Goal: Task Accomplishment & Management: Manage account settings

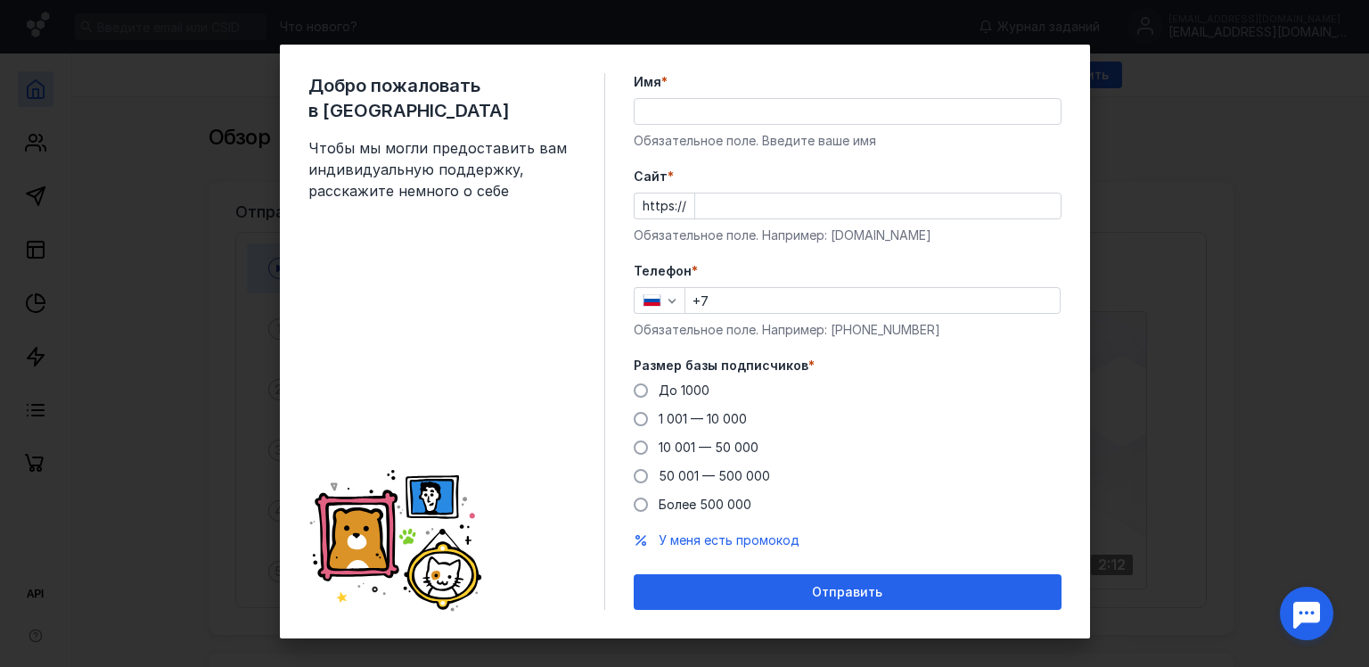
click at [722, 100] on input "Имя *" at bounding box center [848, 111] width 426 height 25
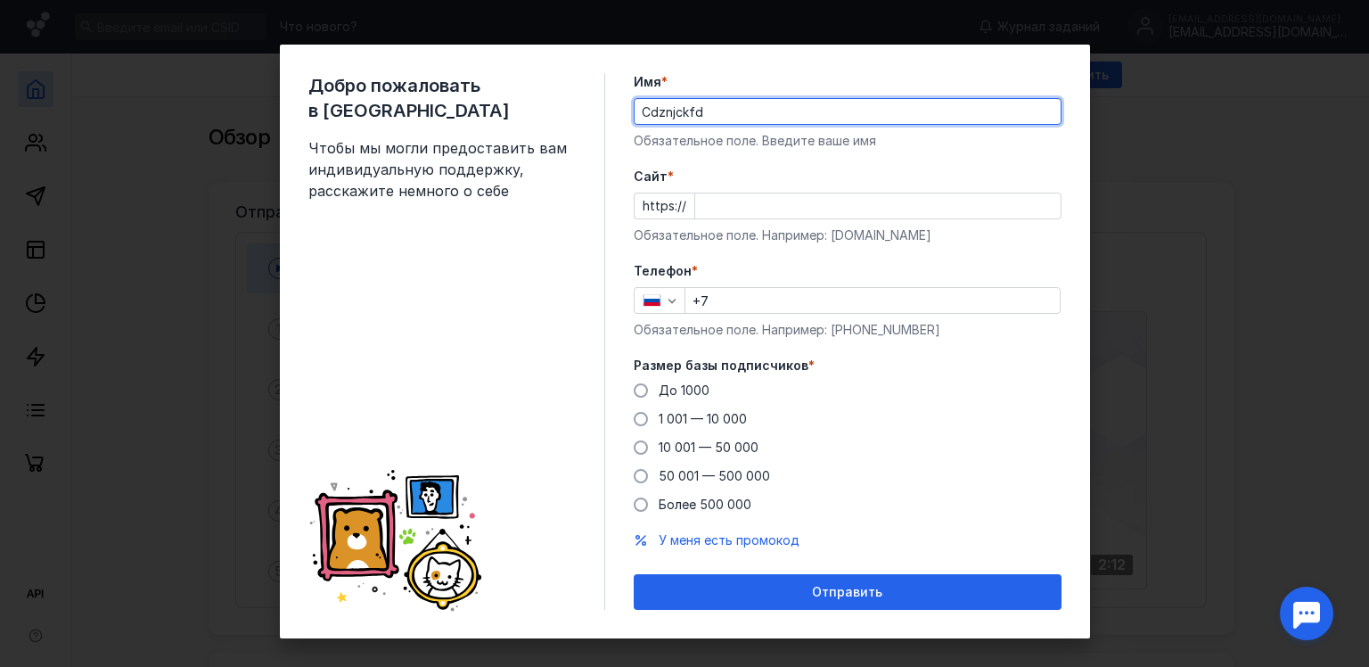
type input "Cdznjckfd"
type input "[PERSON_NAME]"
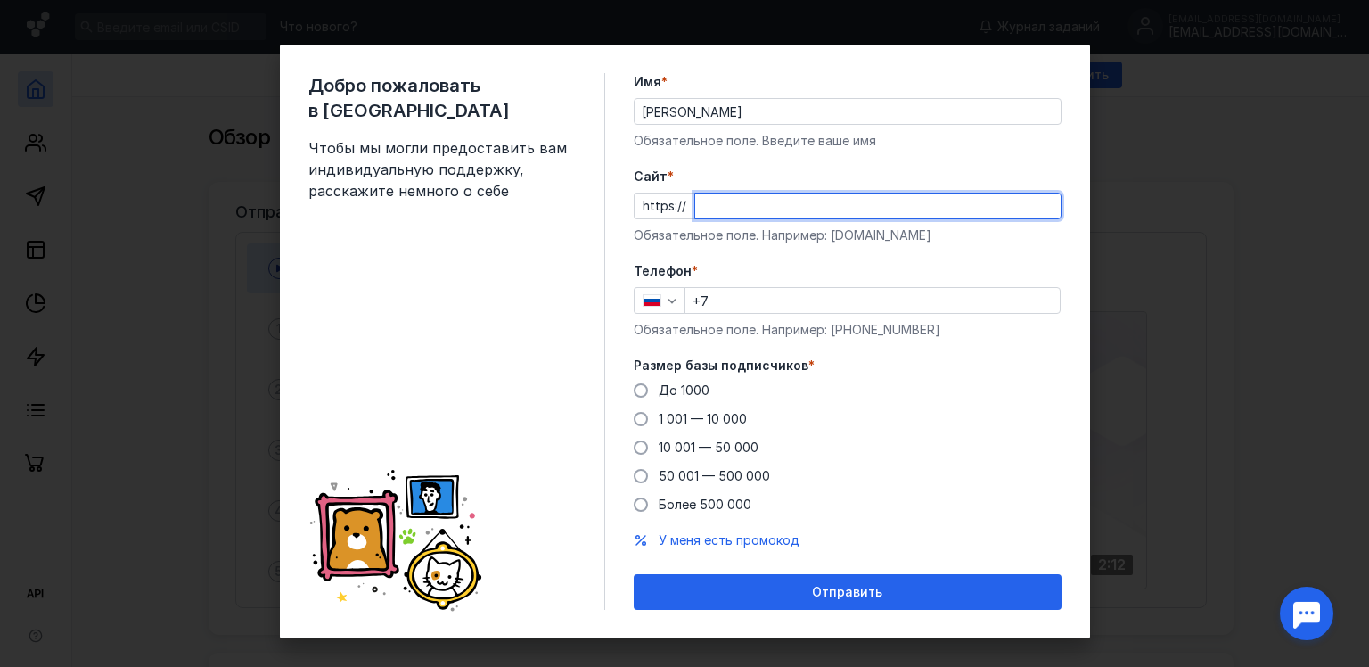
click at [699, 205] on input "Cайт *" at bounding box center [877, 205] width 365 height 25
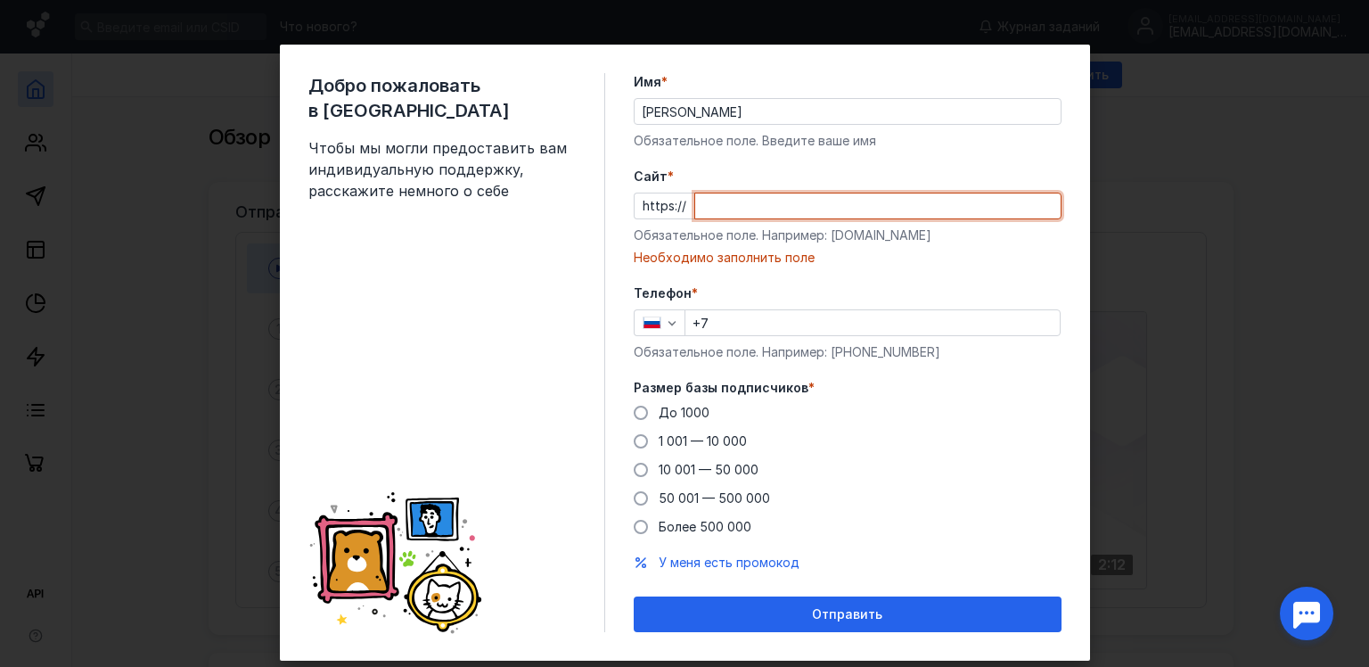
paste input "[DOMAIN_NAME]"
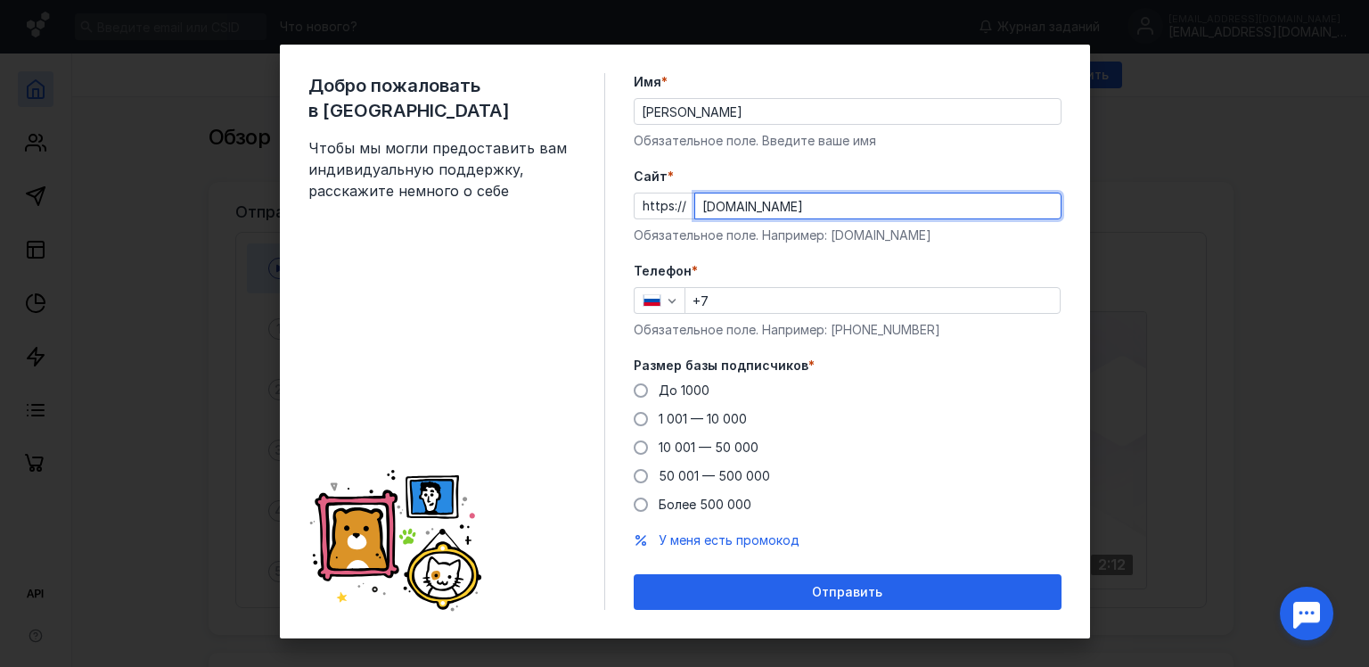
type input "[DOMAIN_NAME]"
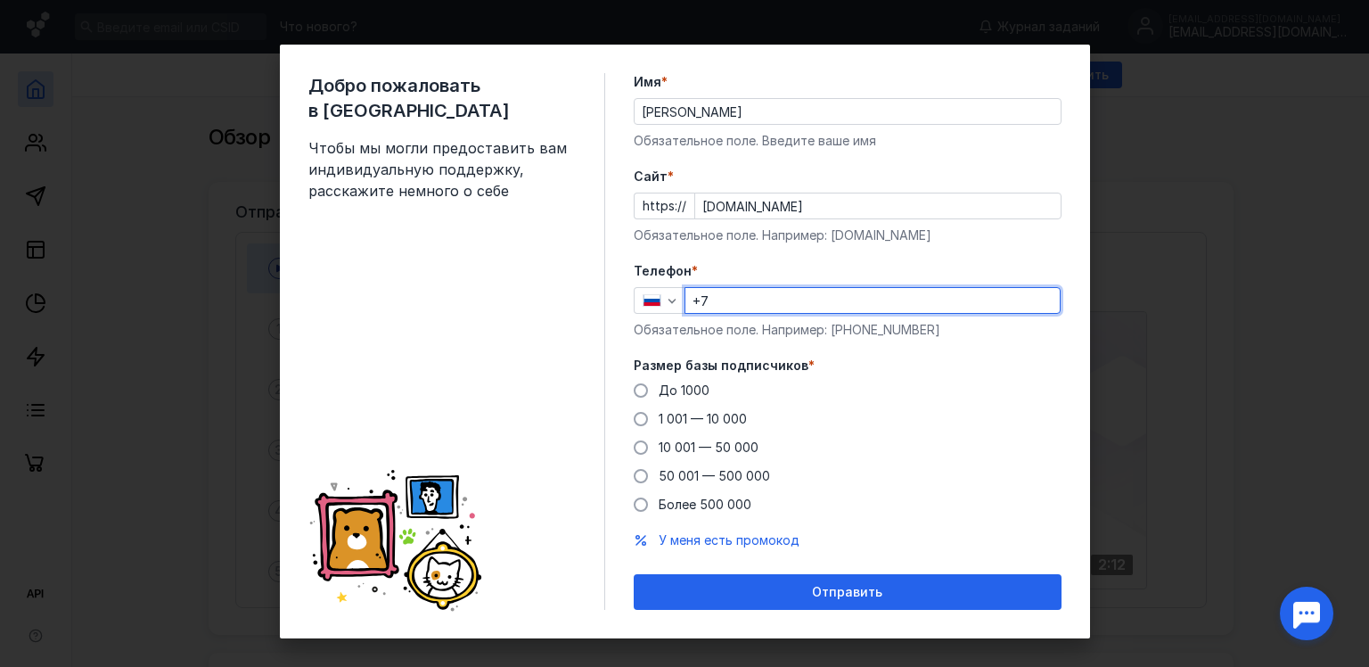
click at [754, 293] on input "+7" at bounding box center [872, 300] width 374 height 25
type input "[PHONE_NUMBER]"
click at [567, 364] on div "Добро пожаловать в Sendsay Чтобы мы могли предоставить вам индивидуальную подде…" at bounding box center [456, 341] width 297 height 536
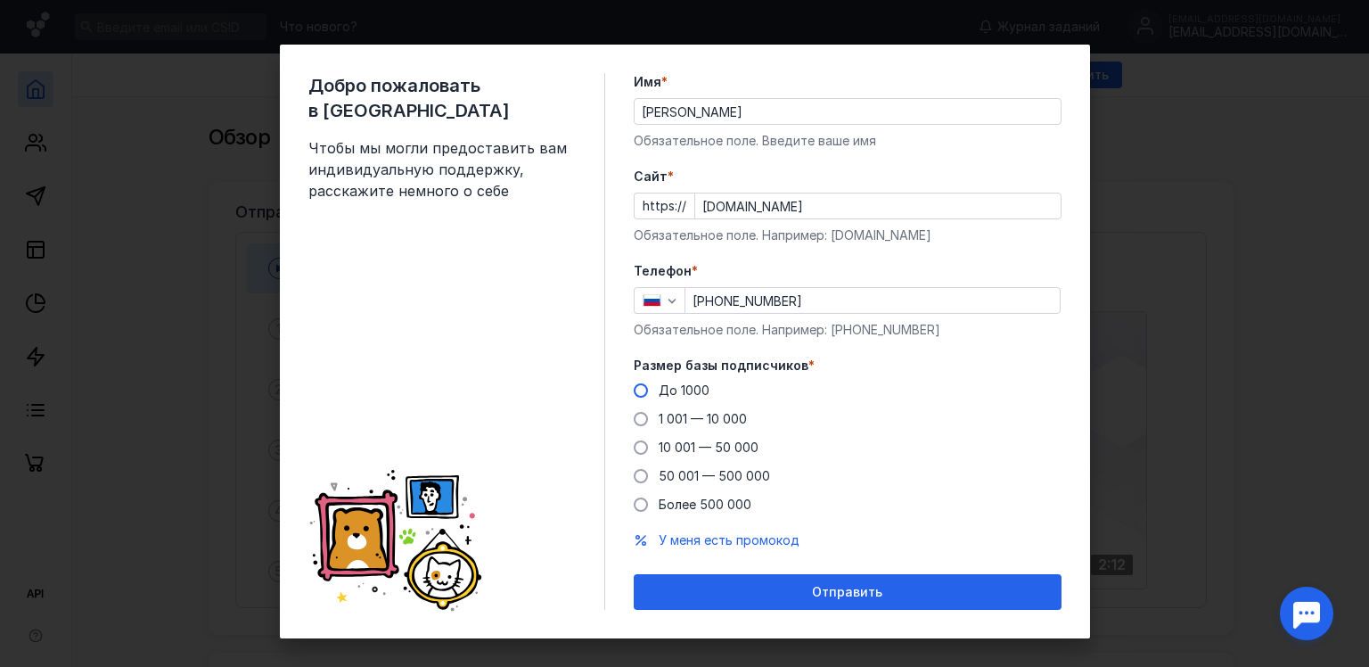
click at [668, 389] on span "До 1000" at bounding box center [684, 389] width 51 height 15
click at [0, 0] on input "До 1000" at bounding box center [0, 0] width 0 height 0
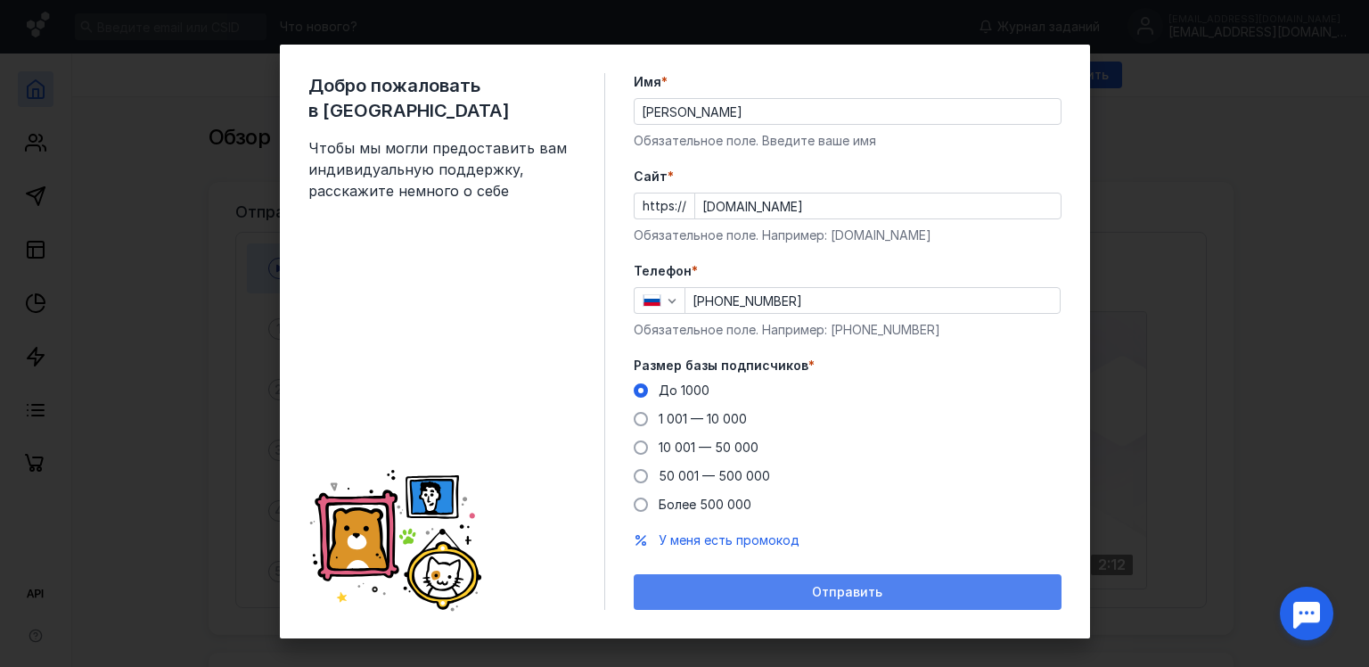
click at [728, 587] on div "Отправить" at bounding box center [848, 592] width 410 height 15
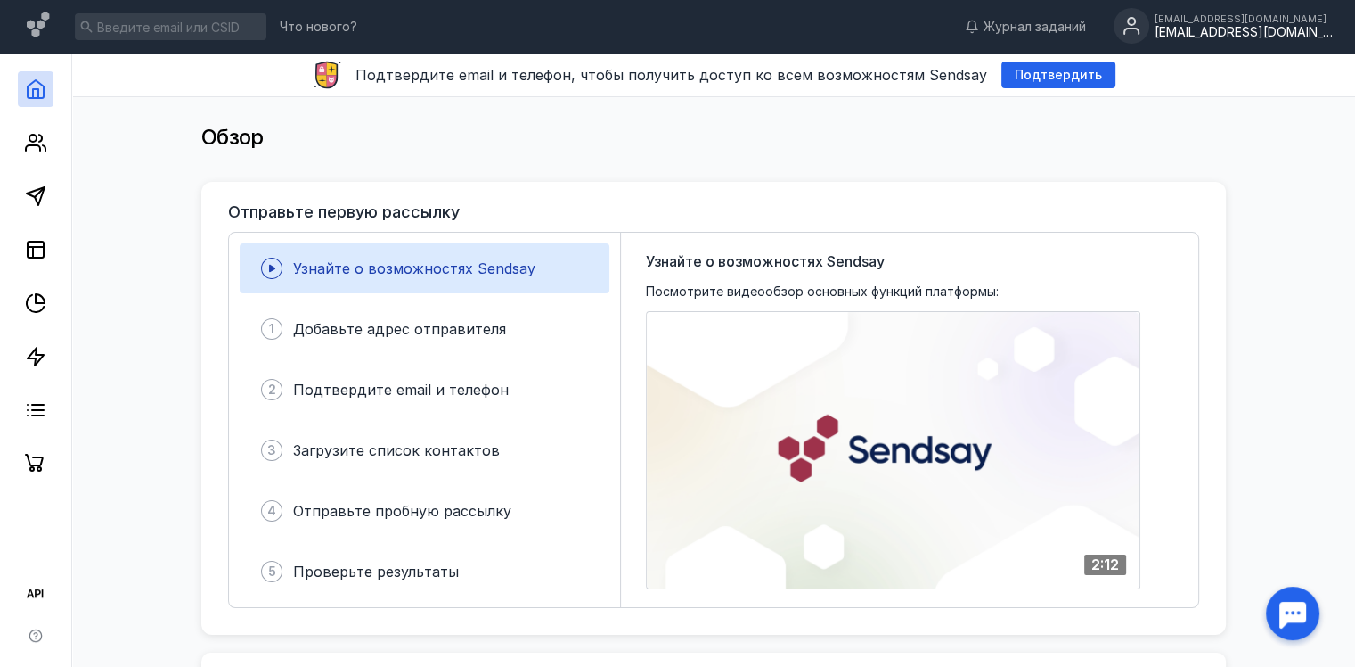
click at [1239, 28] on div "[EMAIL_ADDRESS][DOMAIN_NAME]" at bounding box center [1244, 32] width 178 height 15
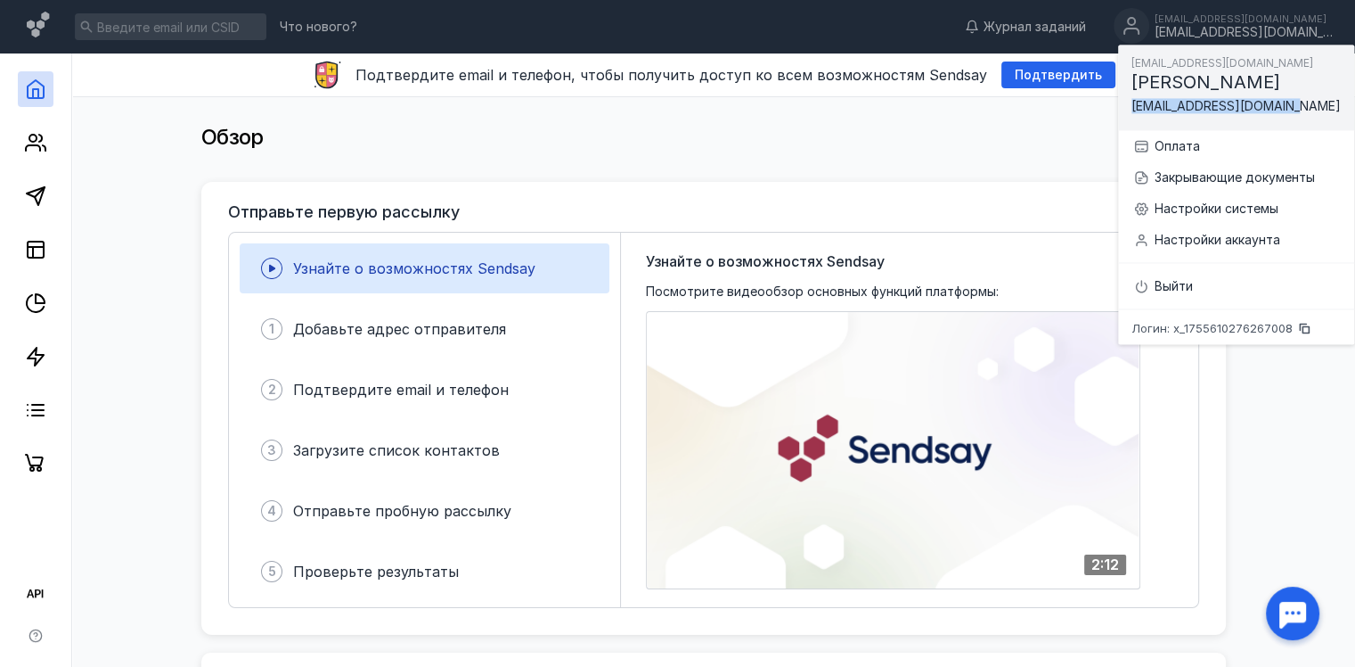
drag, startPoint x: 1290, startPoint y: 107, endPoint x: 1129, endPoint y: 104, distance: 161.3
click at [1129, 104] on div "[EMAIL_ADDRESS][DOMAIN_NAME] [PERSON_NAME] [EMAIL_ADDRESS][DOMAIN_NAME]" at bounding box center [1236, 88] width 236 height 86
copy span "[EMAIL_ADDRESS][DOMAIN_NAME]"
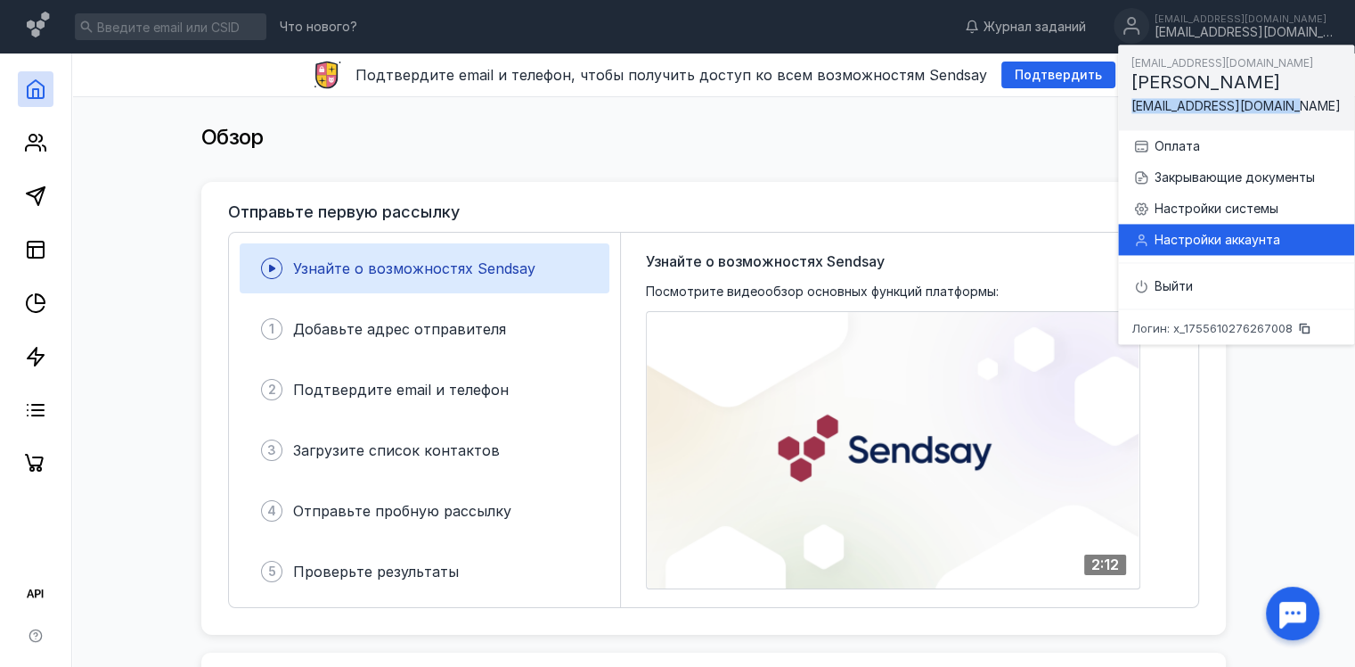
click at [1191, 228] on div "Настройки аккаунта" at bounding box center [1237, 239] width 208 height 31
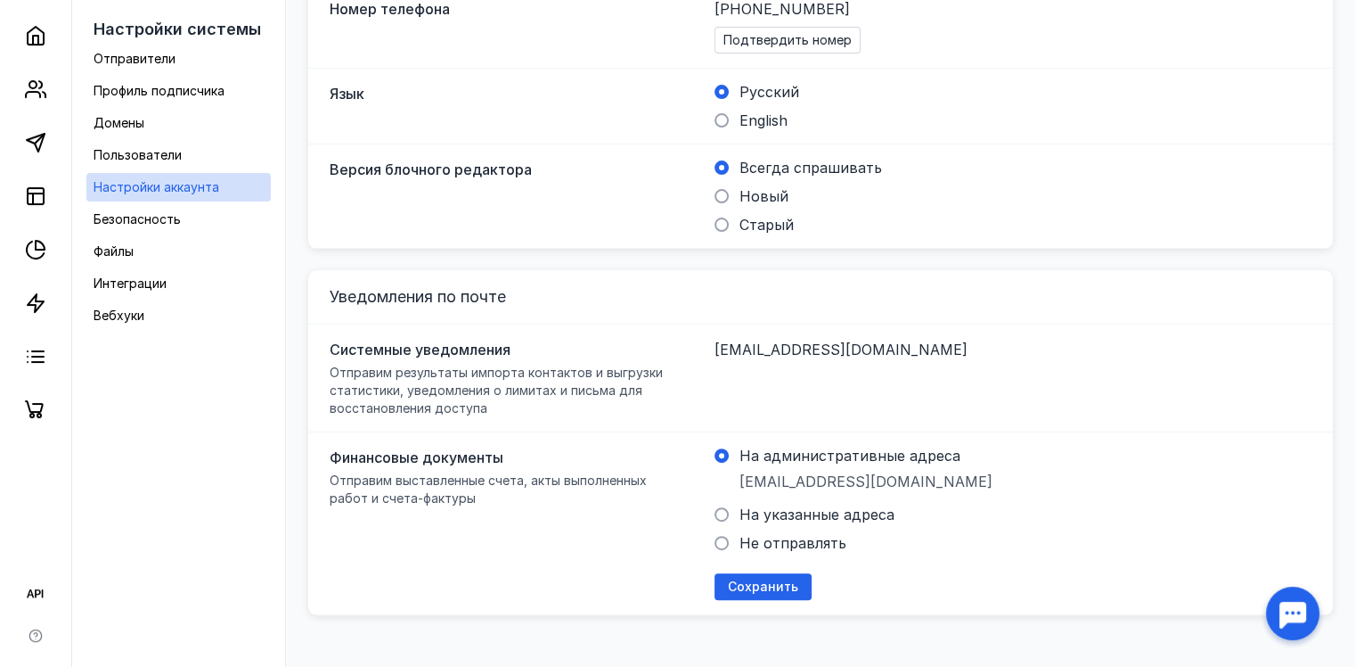
scroll to position [581, 0]
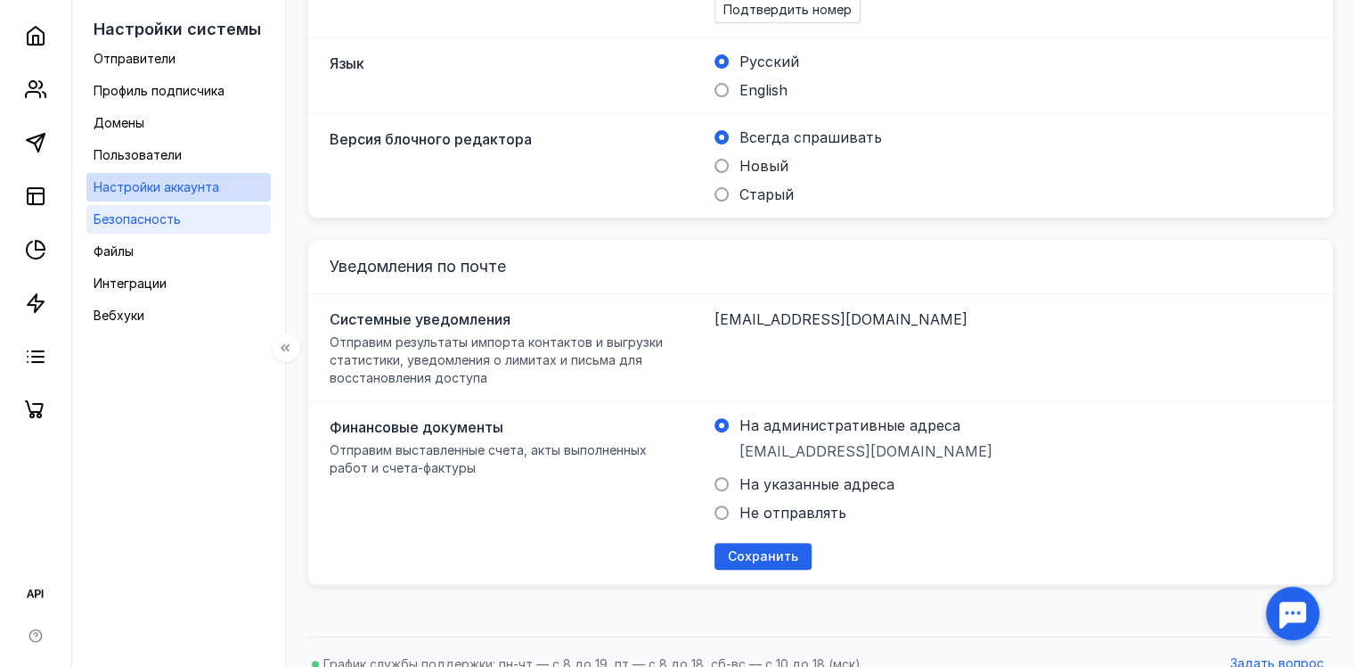
click at [210, 225] on link "Безопасность" at bounding box center [178, 219] width 184 height 29
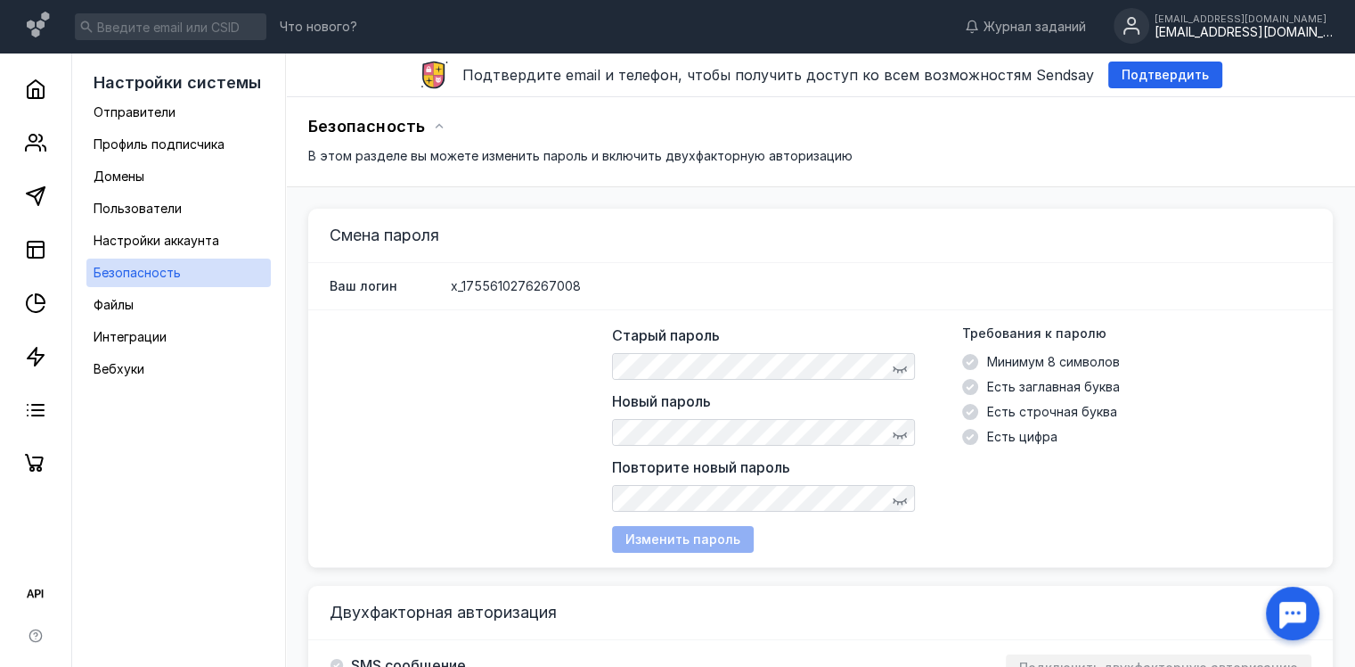
scroll to position [99, 0]
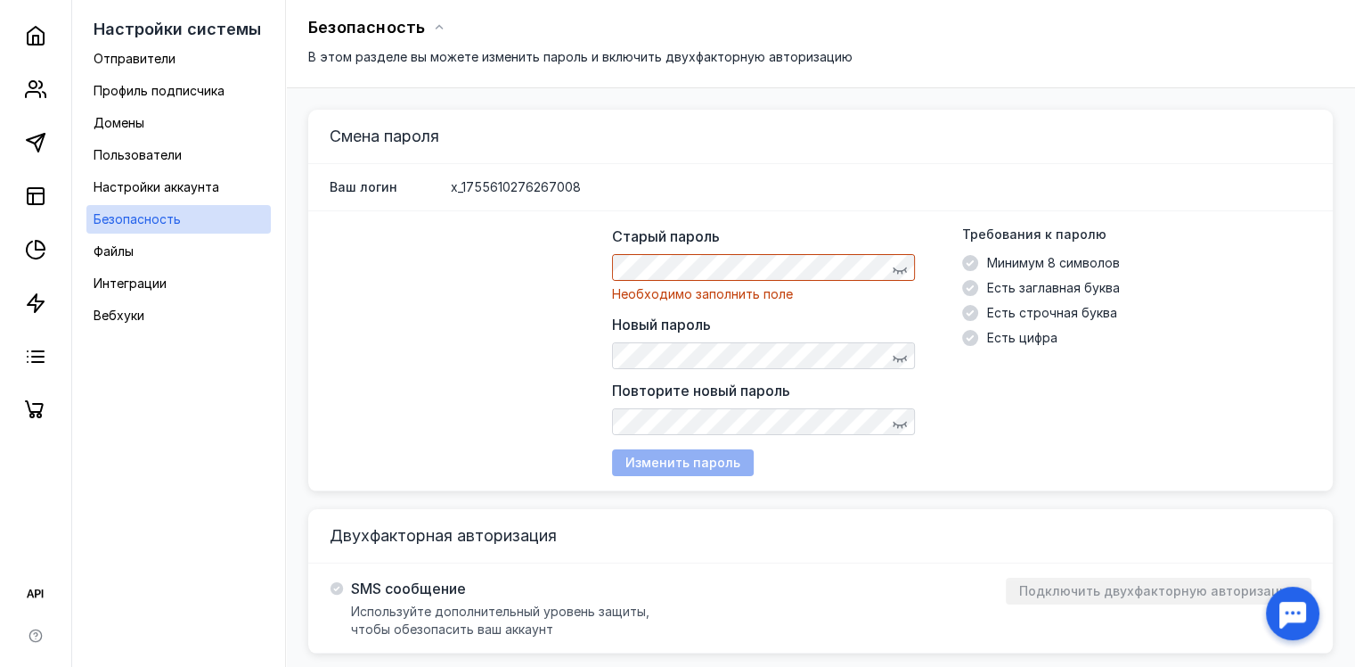
click at [549, 294] on div "Старый пароль Необходимо заполнить поле Новый пароль Повторите новый пароль Тре…" at bounding box center [820, 351] width 1025 height 280
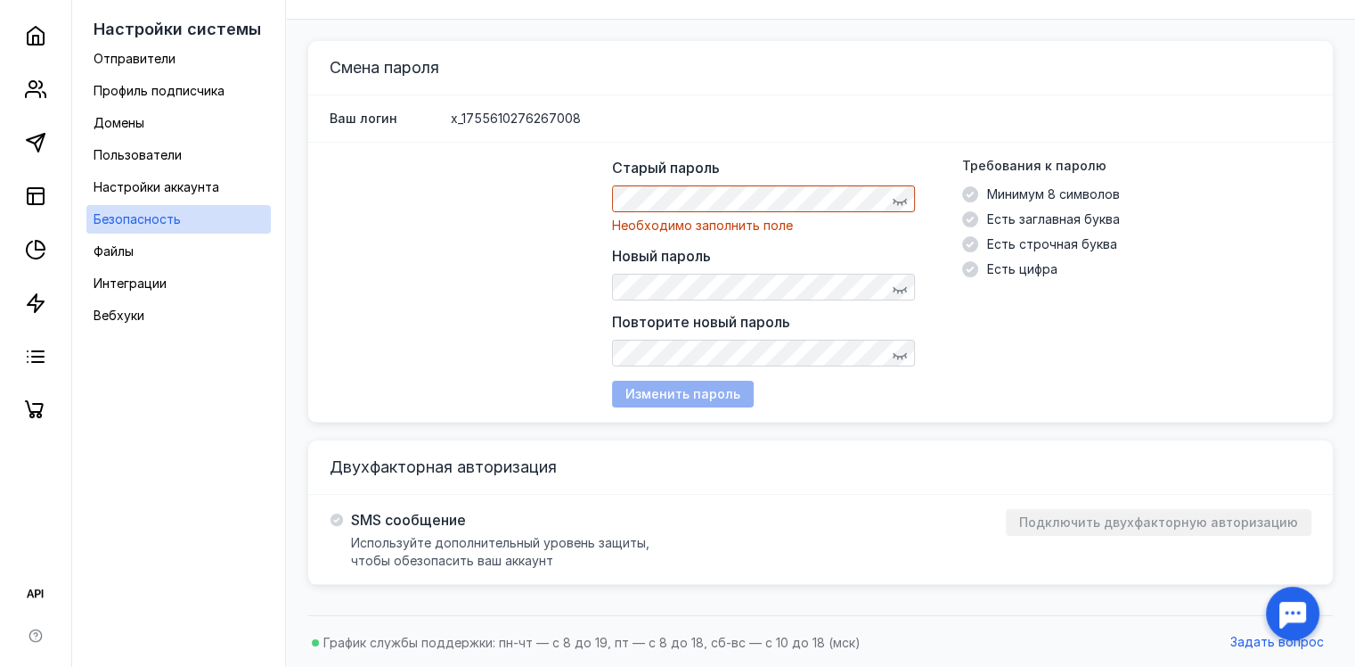
scroll to position [90, 0]
